Goal: Find specific page/section: Find specific page/section

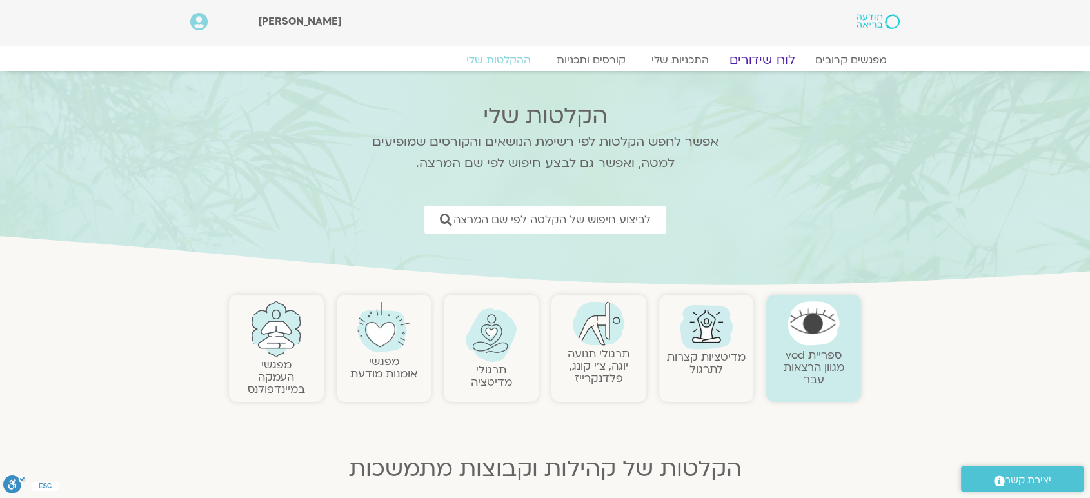
click at [766, 55] on link "לוח שידורים" at bounding box center [762, 59] width 97 height 15
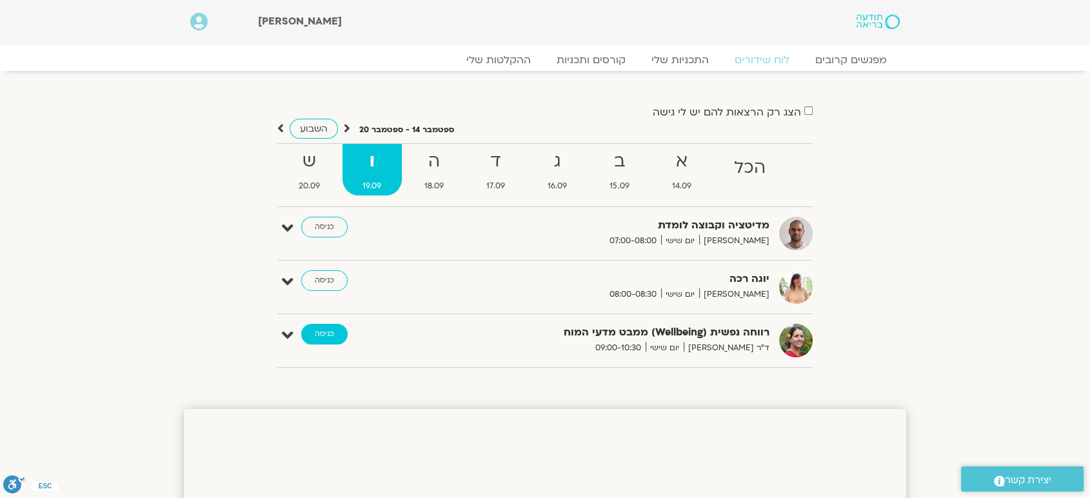
click at [325, 328] on link "כניסה" at bounding box center [324, 334] width 46 height 21
